Goal: Task Accomplishment & Management: Manage account settings

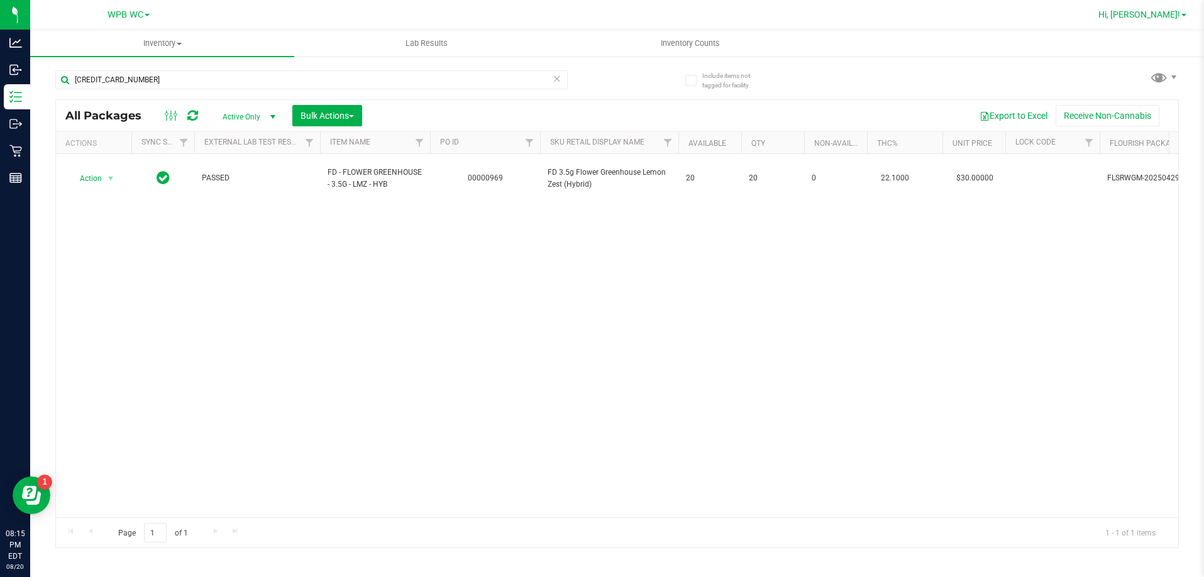
click at [1160, 13] on span "Hi, [PERSON_NAME]!" at bounding box center [1139, 14] width 82 height 10
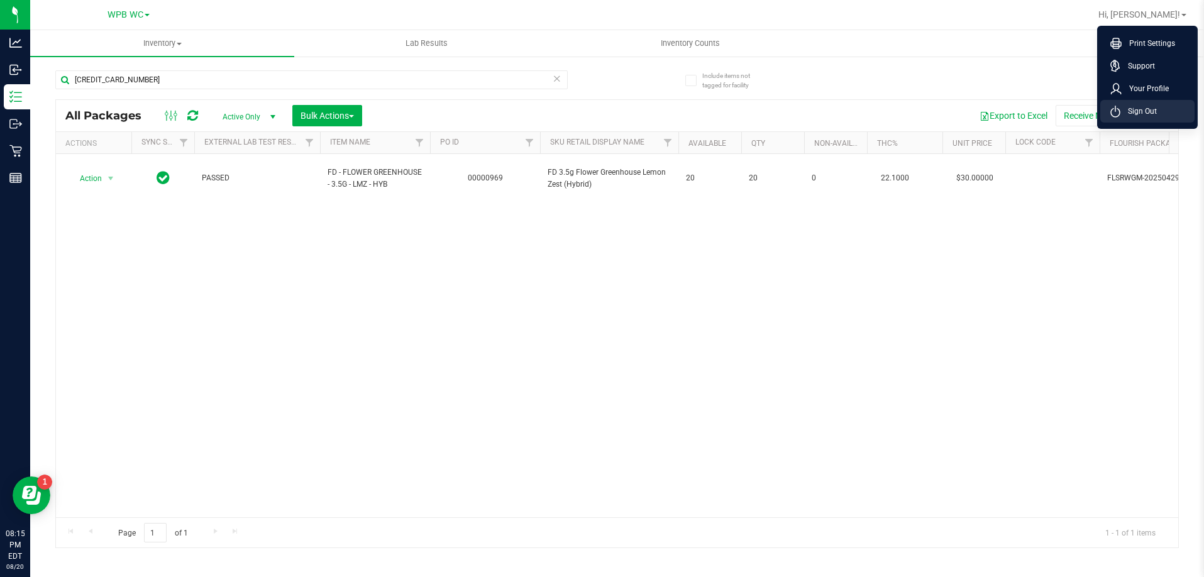
click at [1159, 111] on li "Sign Out" at bounding box center [1147, 111] width 94 height 23
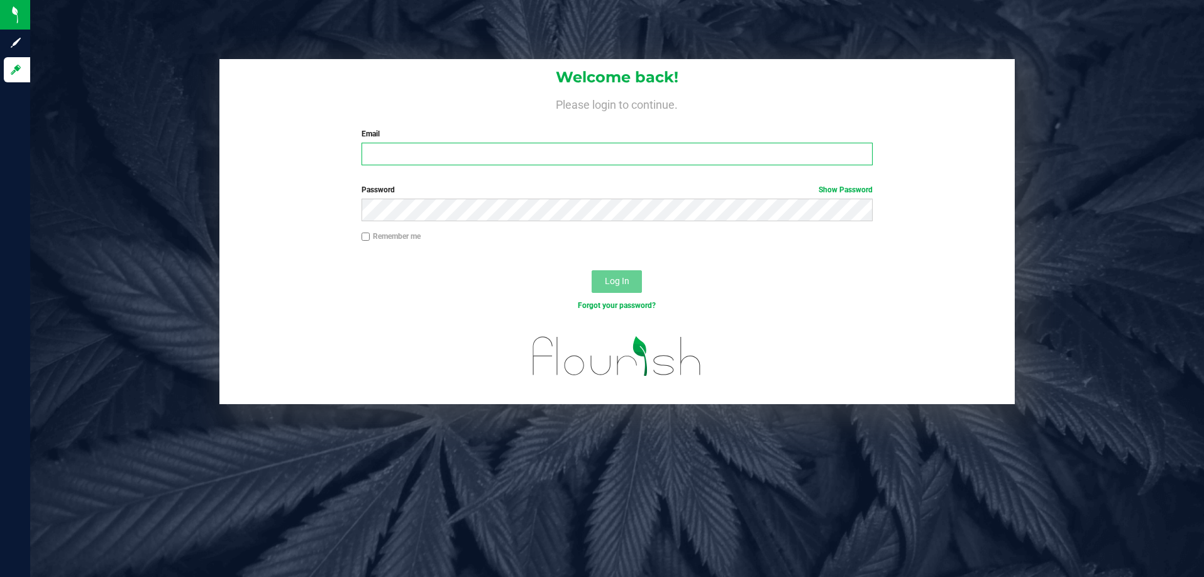
click at [487, 155] on input "Email" at bounding box center [616, 154] width 511 height 23
click at [592, 270] on button "Log In" at bounding box center [617, 281] width 50 height 23
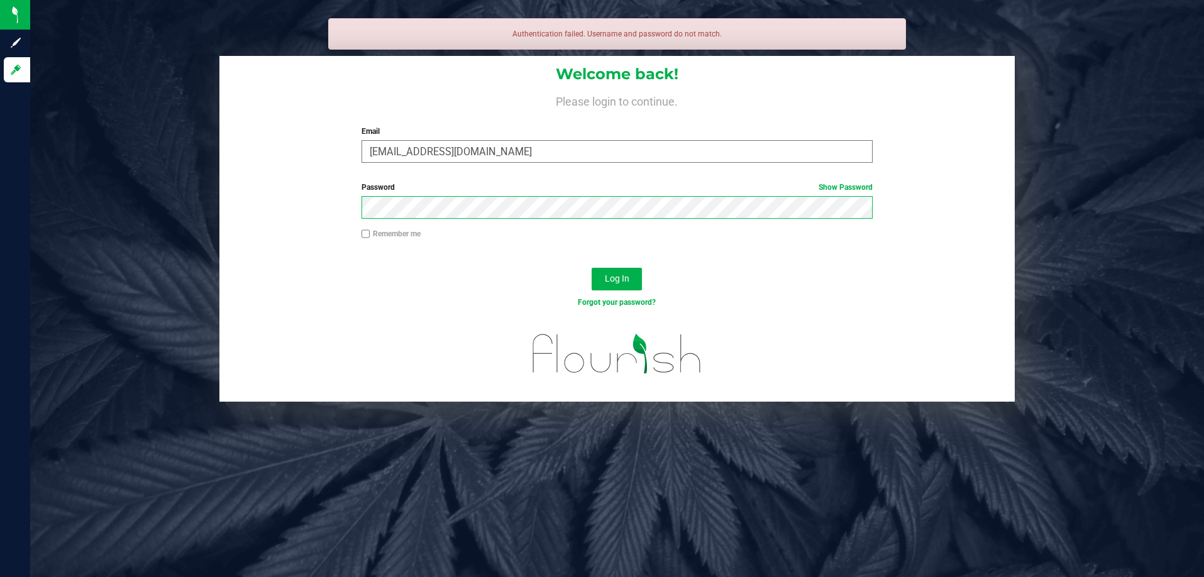
click at [592, 268] on button "Log In" at bounding box center [617, 279] width 50 height 23
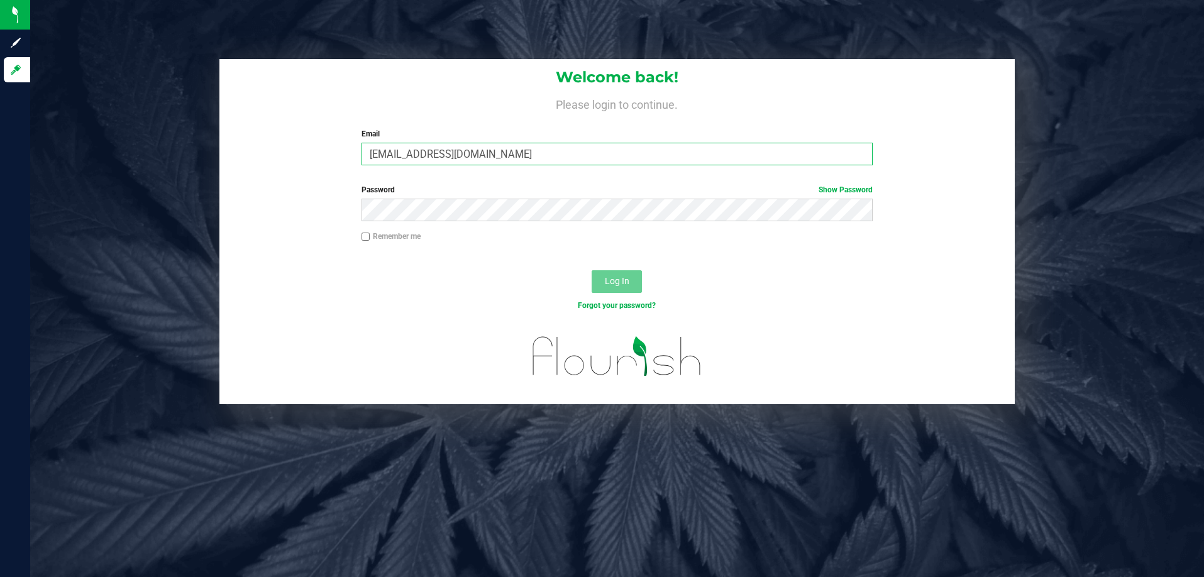
drag, startPoint x: 465, startPoint y: 151, endPoint x: 421, endPoint y: 163, distance: 45.6
click at [421, 163] on input "[EMAIL_ADDRESS][DOMAIN_NAME]" at bounding box center [616, 154] width 511 height 23
type input "[EMAIL_ADDRESS][DOMAIN_NAME]"
click at [592, 270] on button "Log In" at bounding box center [617, 281] width 50 height 23
